Goal: Information Seeking & Learning: Check status

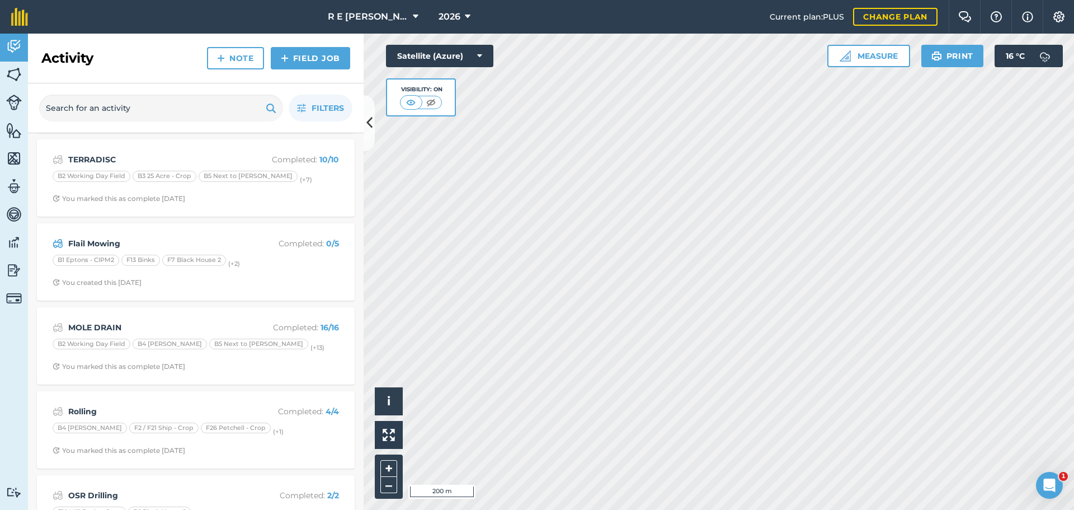
scroll to position [448, 0]
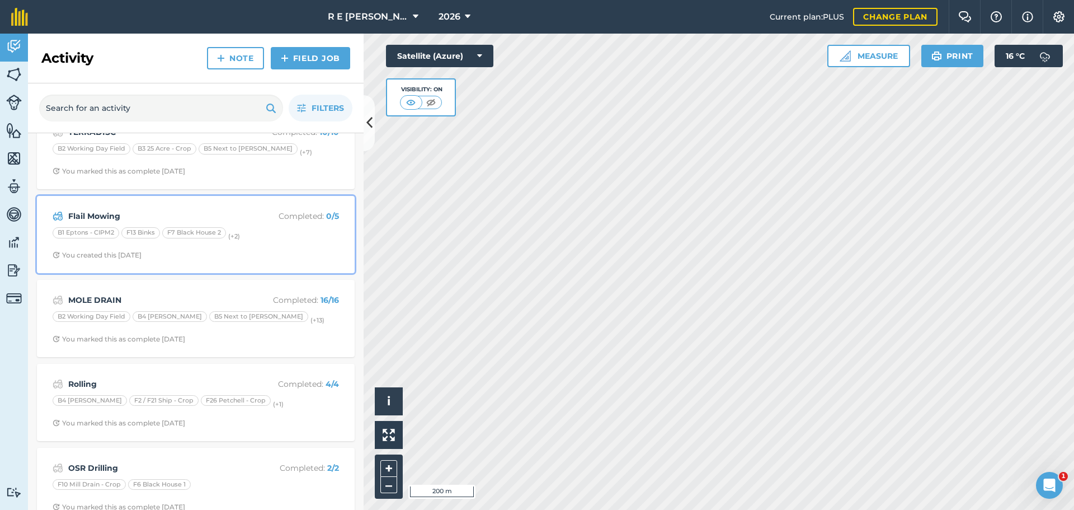
click at [232, 257] on span "You created this [DATE]" at bounding box center [196, 255] width 286 height 9
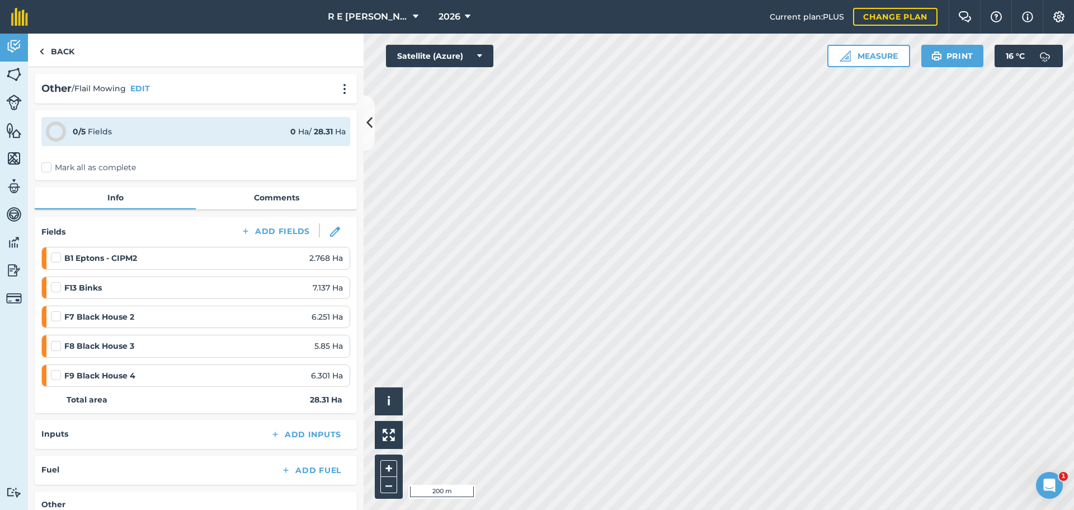
click at [59, 252] on label at bounding box center [57, 252] width 13 height 0
click at [58, 256] on input "checkbox" at bounding box center [54, 255] width 7 height 7
checkbox input "false"
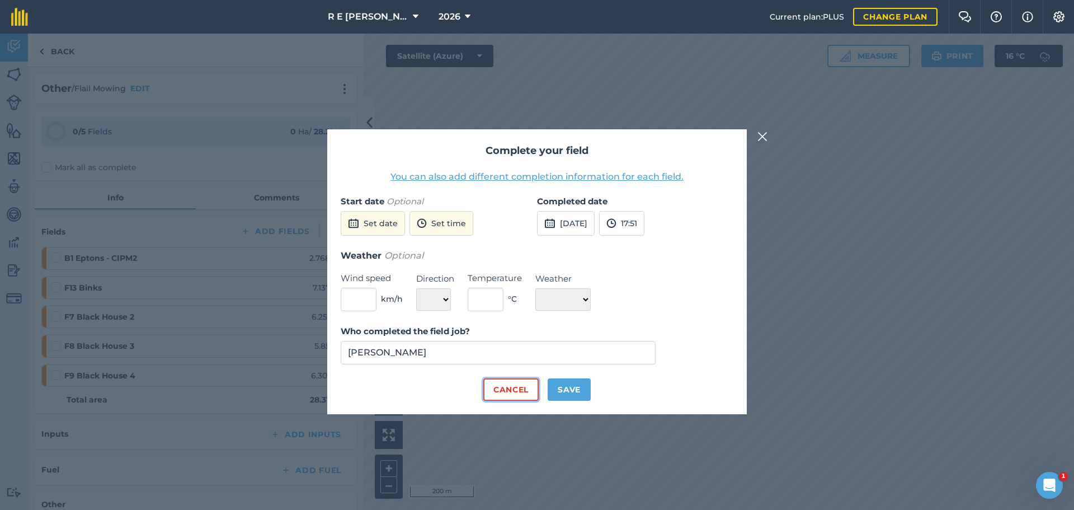
click at [523, 391] on button "Cancel" at bounding box center [510, 389] width 55 height 22
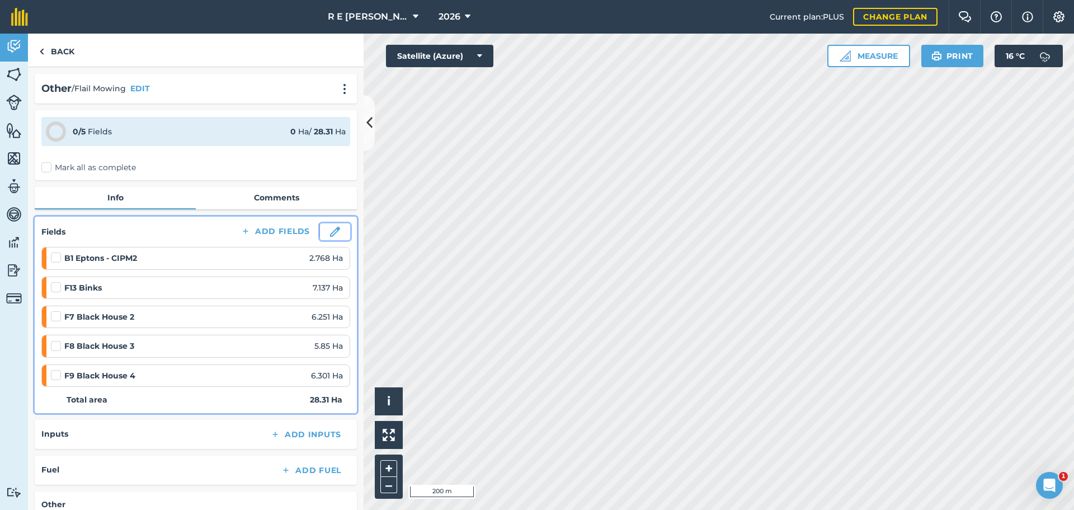
click at [330, 231] on img at bounding box center [335, 232] width 10 height 10
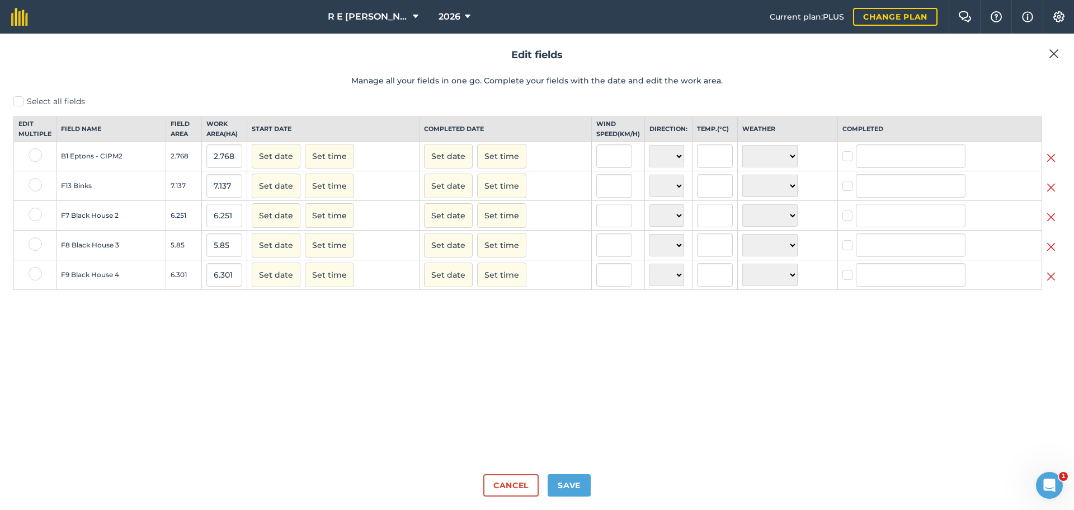
click at [1052, 165] on img at bounding box center [1051, 157] width 9 height 13
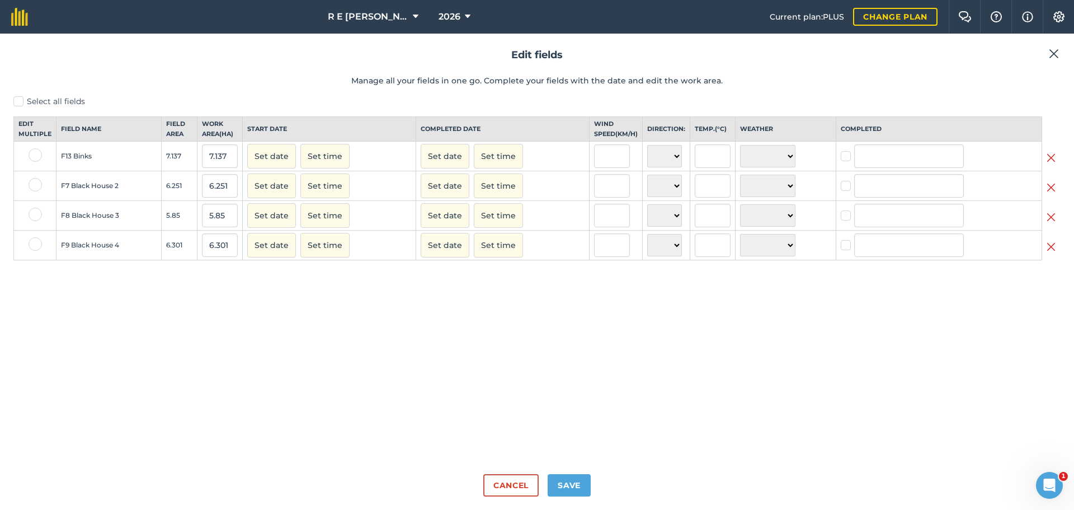
click at [1054, 61] on h2 "Edit fields" at bounding box center [536, 55] width 1047 height 16
click at [574, 480] on button "Save" at bounding box center [569, 485] width 43 height 22
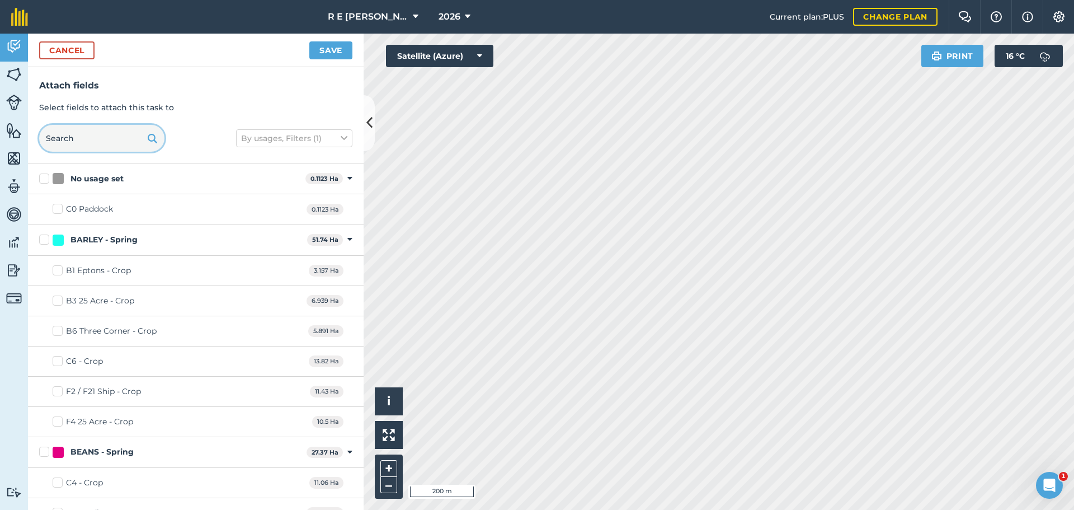
click at [104, 144] on input "text" at bounding box center [101, 138] width 125 height 27
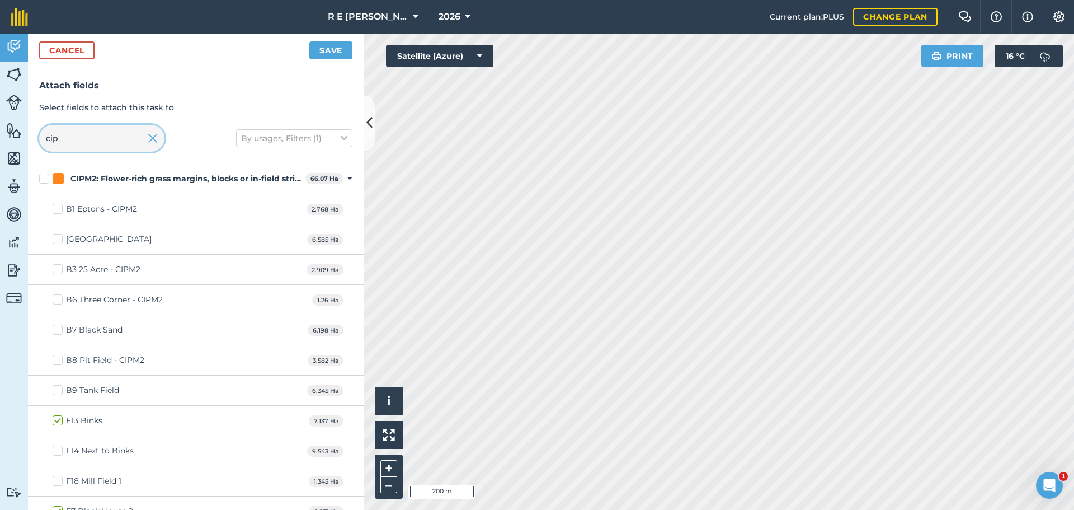
type input "cip"
click at [107, 237] on div "[GEOGRAPHIC_DATA]" at bounding box center [109, 239] width 86 height 12
click at [60, 237] on input "[GEOGRAPHIC_DATA]" at bounding box center [56, 236] width 7 height 7
checkbox input "true"
click at [335, 48] on button "Save" at bounding box center [330, 50] width 43 height 18
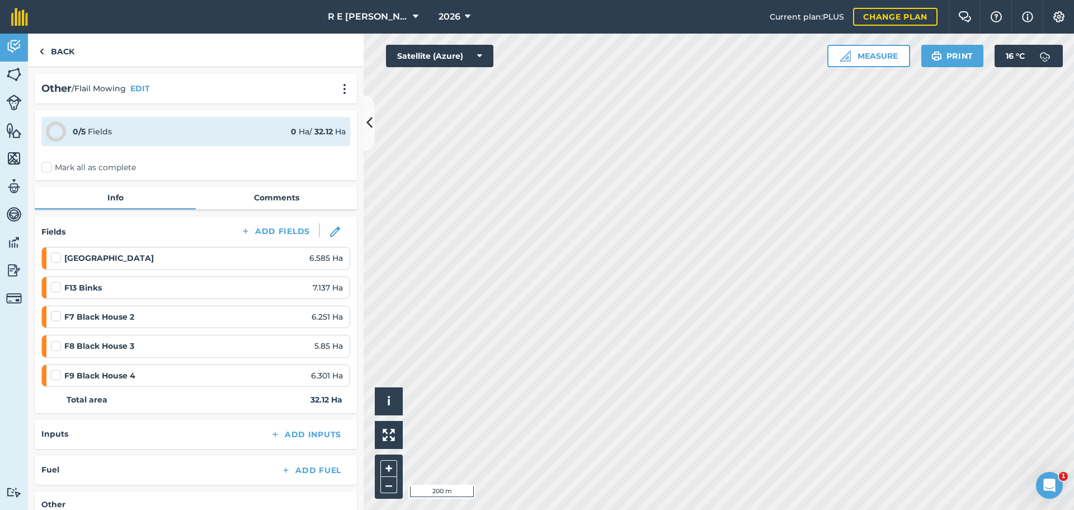
click at [52, 252] on label at bounding box center [57, 252] width 13 height 0
click at [52, 257] on input "checkbox" at bounding box center [54, 255] width 7 height 7
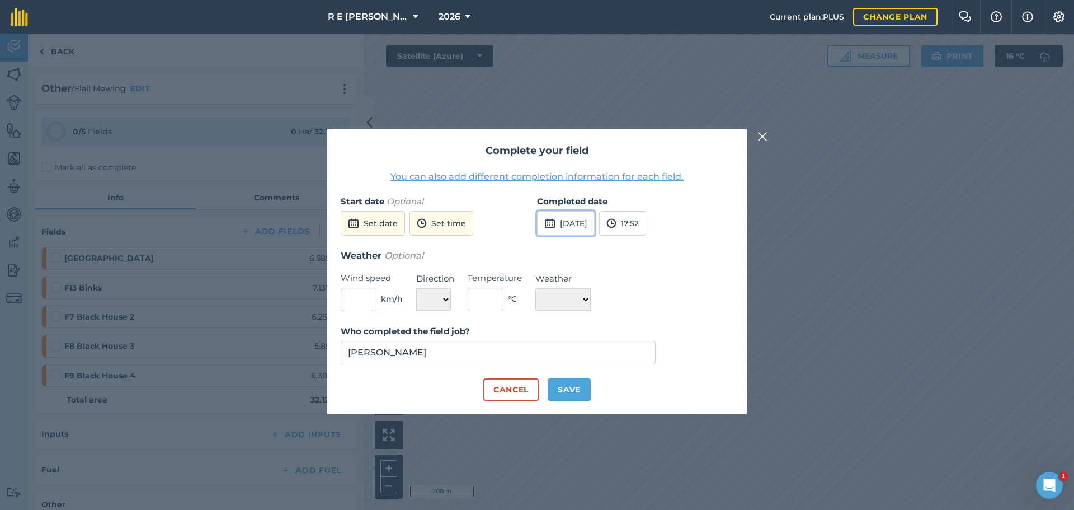
click at [563, 223] on button "[DATE]" at bounding box center [566, 223] width 58 height 25
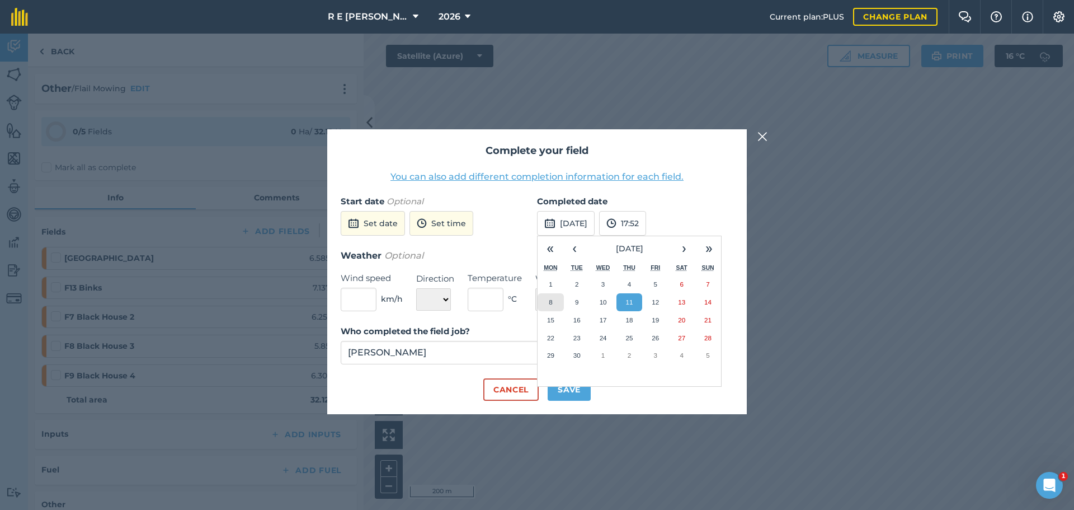
click at [548, 302] on button "8" at bounding box center [551, 302] width 26 height 18
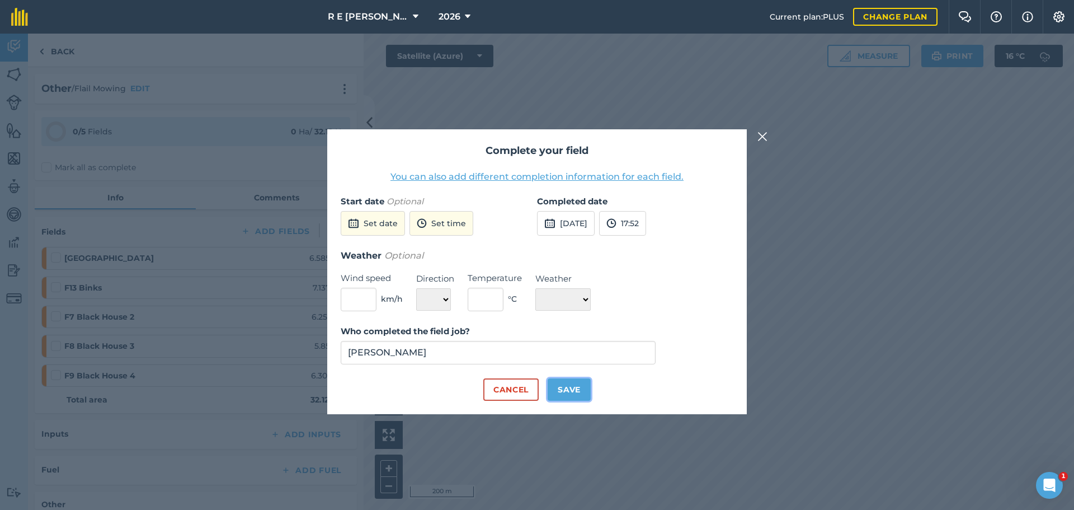
click at [567, 388] on button "Save" at bounding box center [569, 389] width 43 height 22
checkbox input "true"
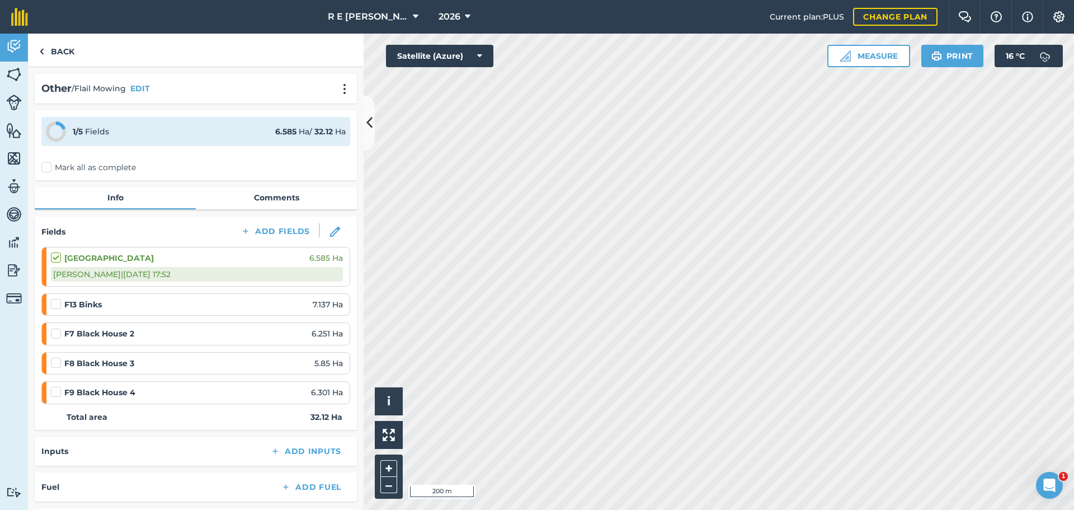
click at [55, 328] on label at bounding box center [57, 328] width 13 height 0
click at [55, 332] on input "checkbox" at bounding box center [54, 331] width 7 height 7
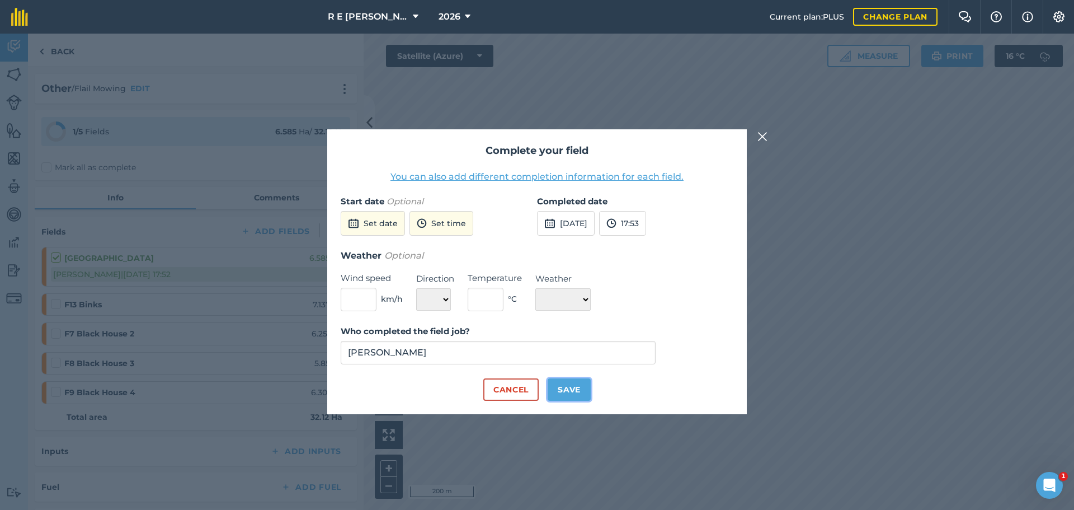
click at [558, 382] on button "Save" at bounding box center [569, 389] width 43 height 22
checkbox input "true"
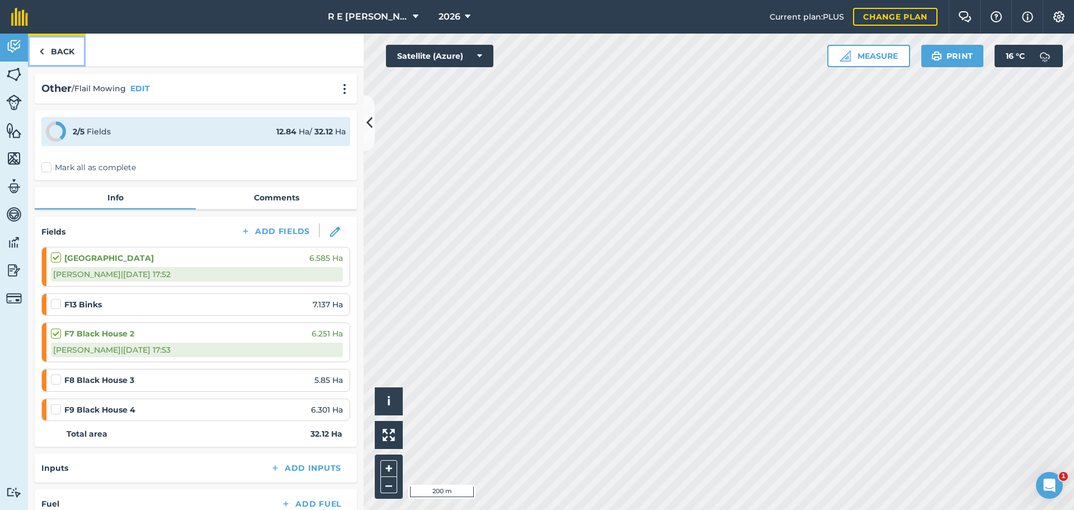
click at [71, 49] on link "Back" at bounding box center [57, 50] width 58 height 33
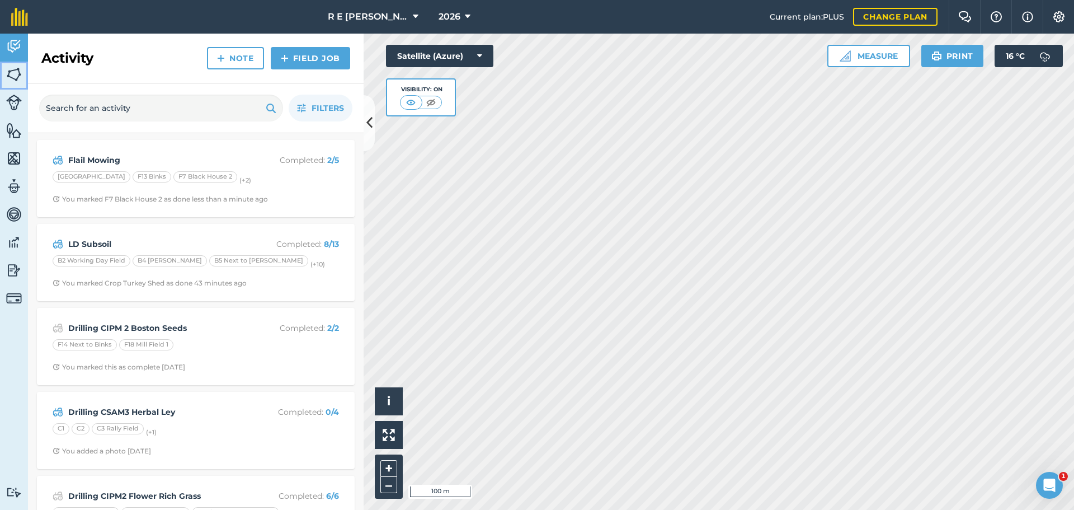
click at [16, 78] on img at bounding box center [14, 74] width 16 height 17
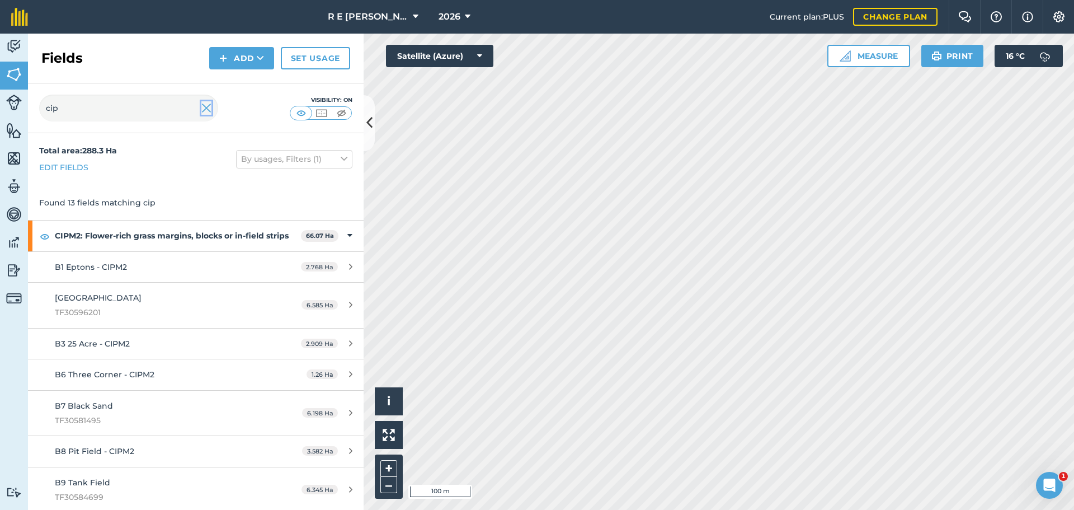
click at [204, 111] on img at bounding box center [206, 107] width 10 height 13
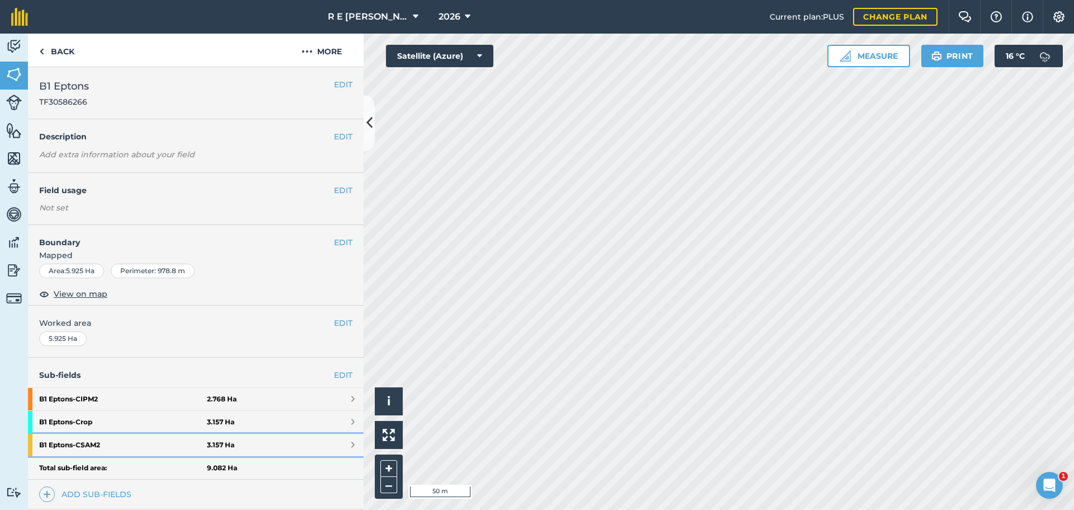
click at [125, 443] on strong "B1 Eptons - CSAM2" at bounding box center [123, 445] width 168 height 22
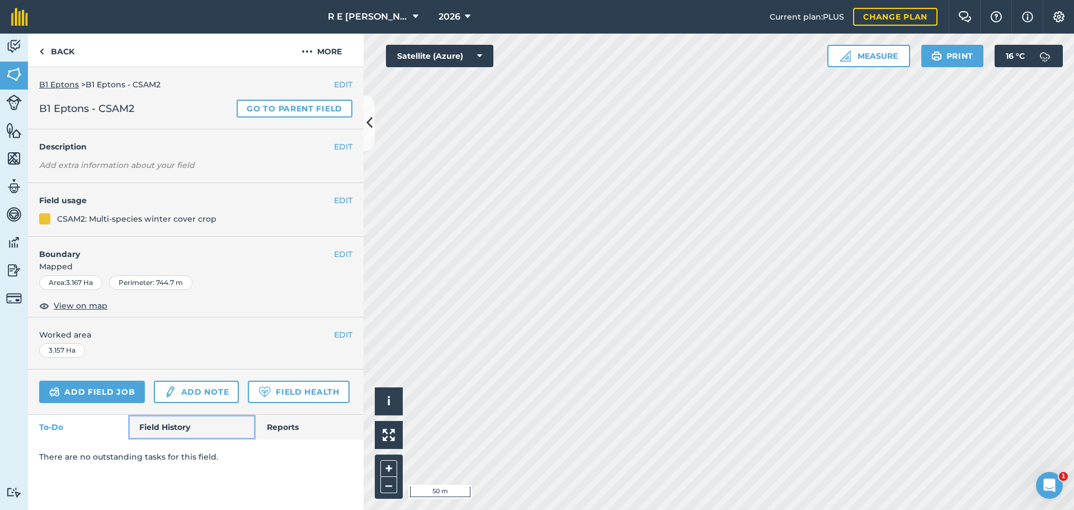
click at [153, 429] on link "Field History" at bounding box center [191, 427] width 127 height 25
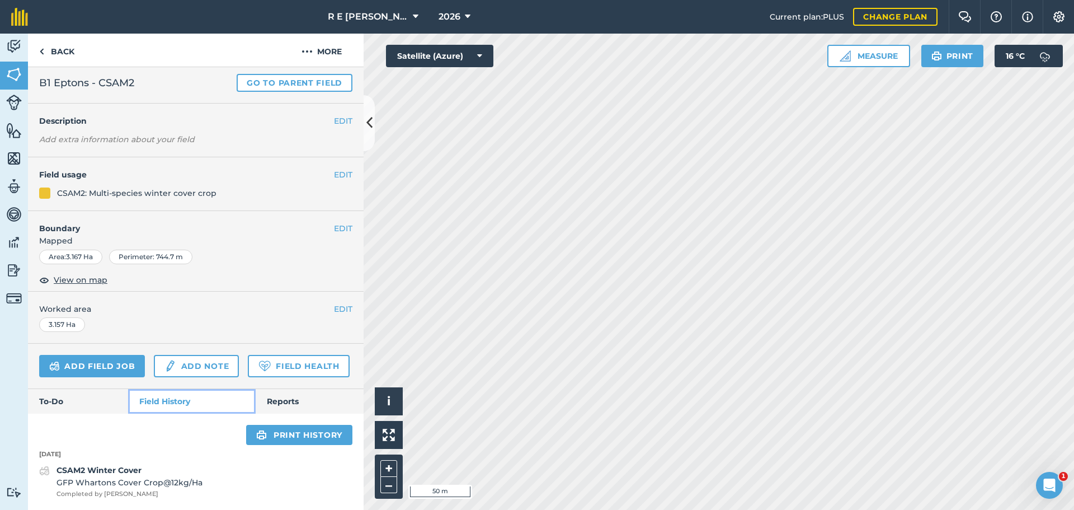
scroll to position [57, 0]
click at [60, 57] on link "Back" at bounding box center [57, 50] width 58 height 33
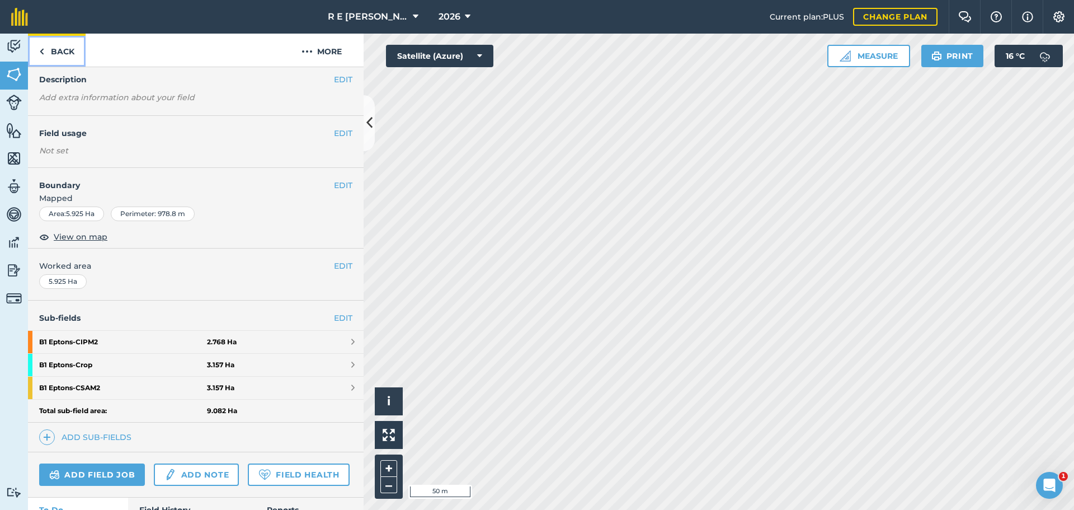
click at [72, 48] on link "Back" at bounding box center [57, 50] width 58 height 33
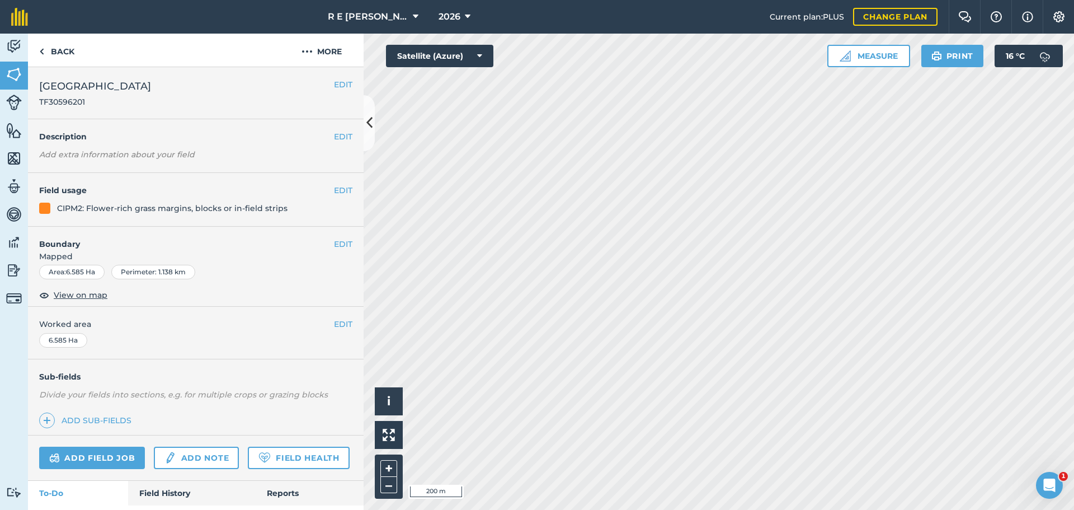
scroll to position [62, 0]
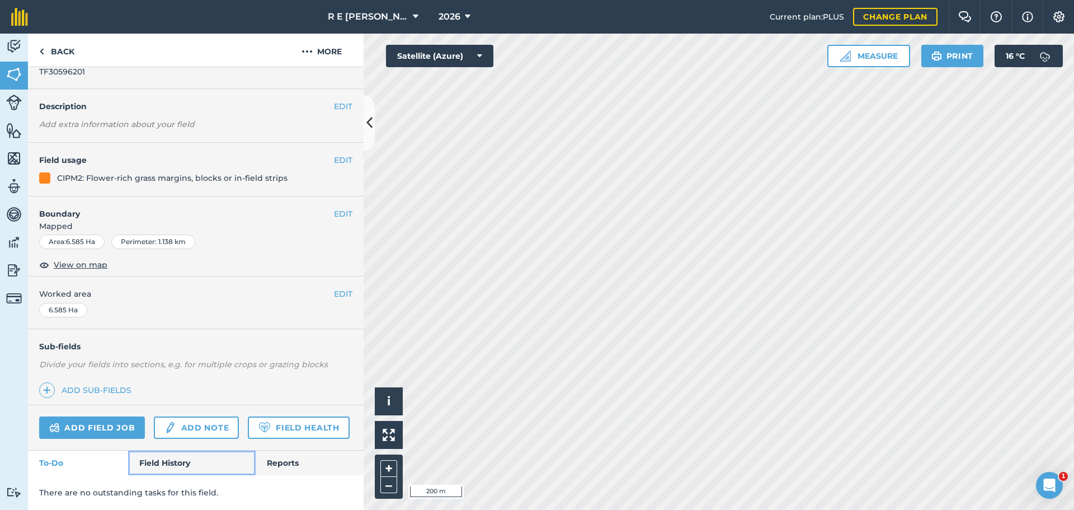
click at [186, 470] on link "Field History" at bounding box center [191, 462] width 127 height 25
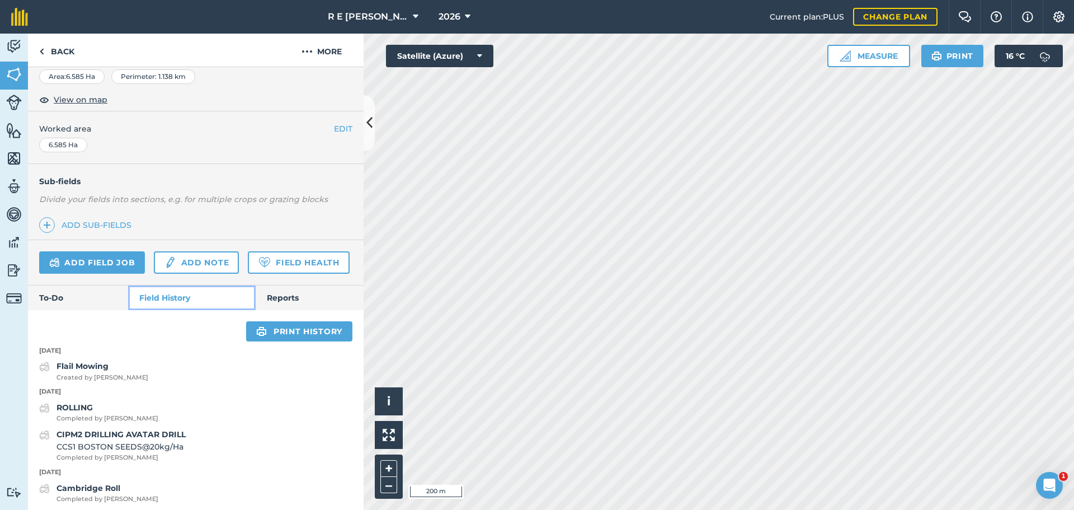
scroll to position [341, 0]
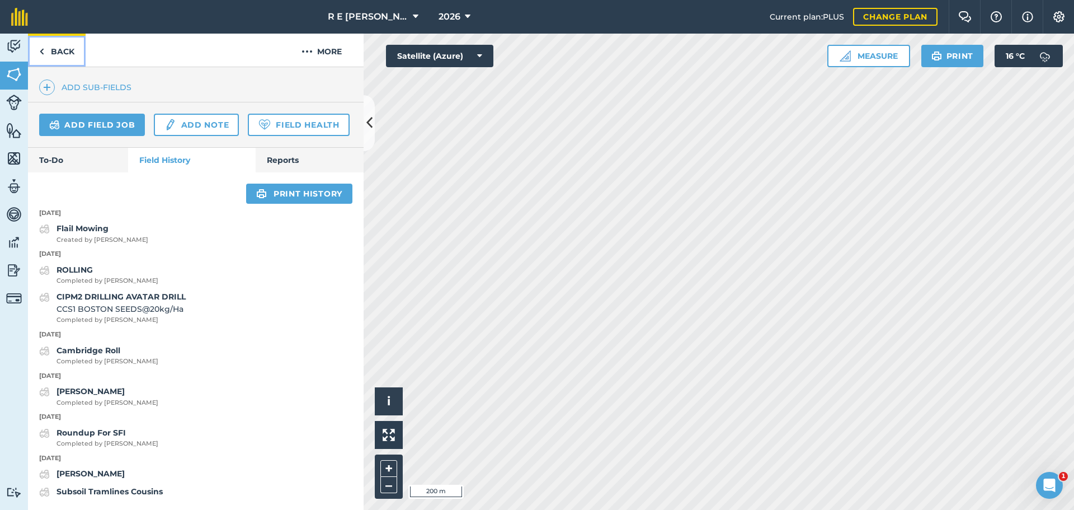
click at [53, 54] on link "Back" at bounding box center [57, 50] width 58 height 33
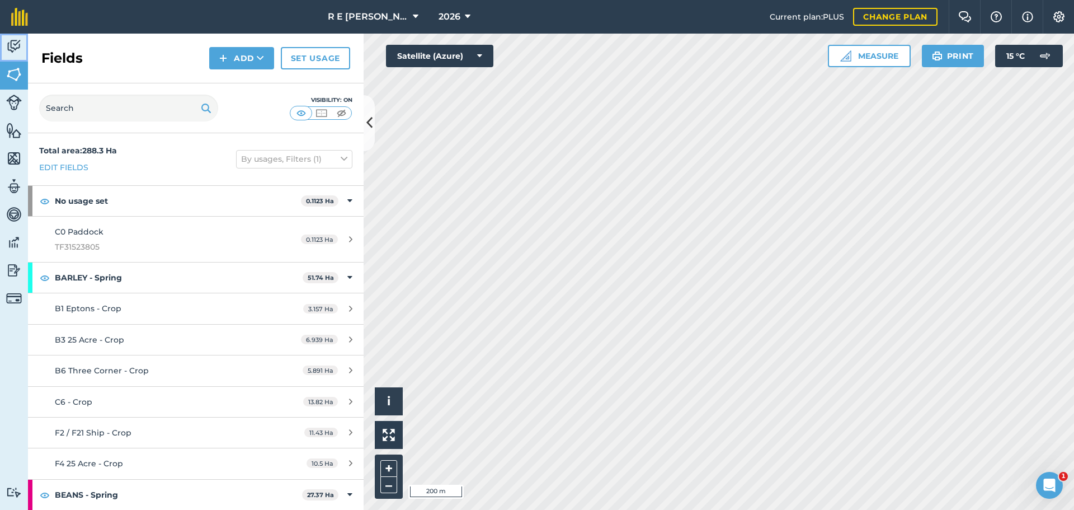
click at [15, 55] on link "Activity" at bounding box center [14, 48] width 28 height 28
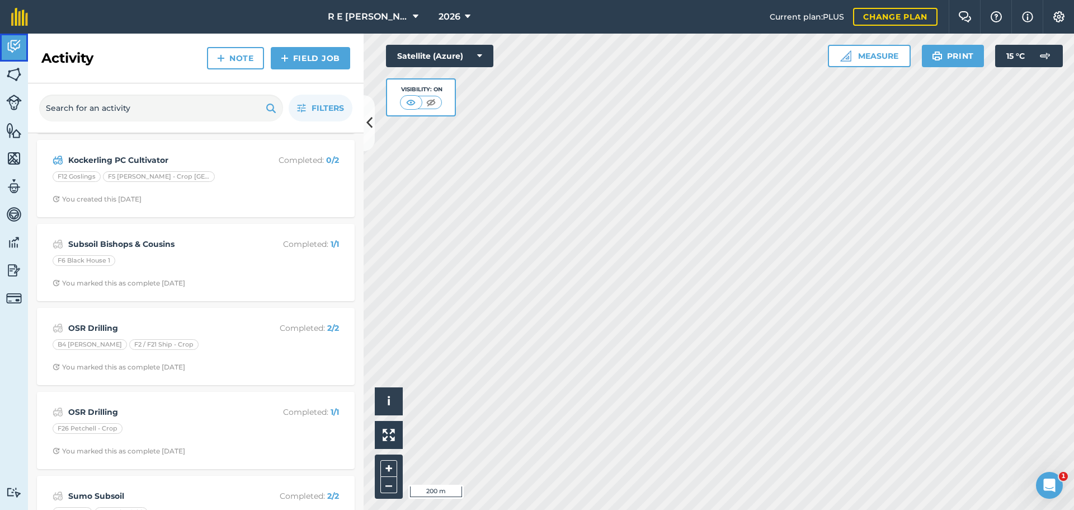
scroll to position [889, 0]
